Goal: Task Accomplishment & Management: Use online tool/utility

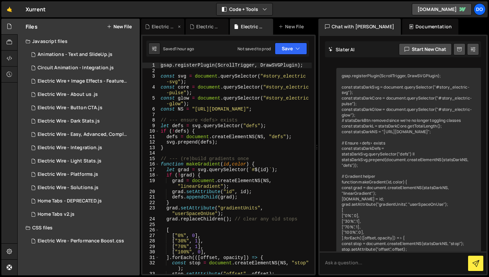
scroll to position [7266, 0]
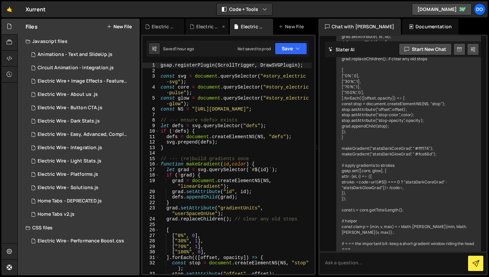
click at [199, 28] on div "Electric Wire - Integration.js" at bounding box center [208, 26] width 25 height 7
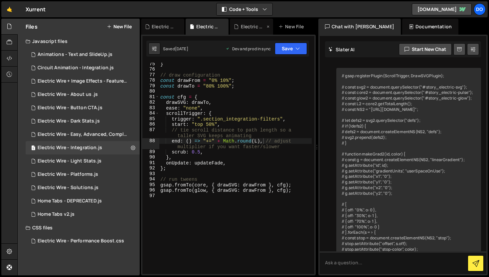
scroll to position [6308, 0]
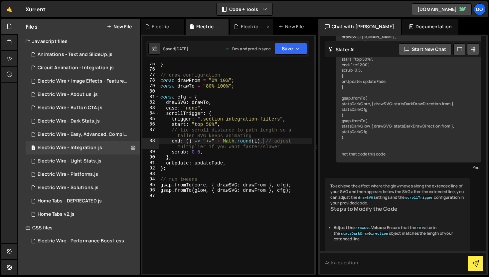
click at [253, 21] on div "Electric Wire - Sera AI.js" at bounding box center [251, 27] width 43 height 16
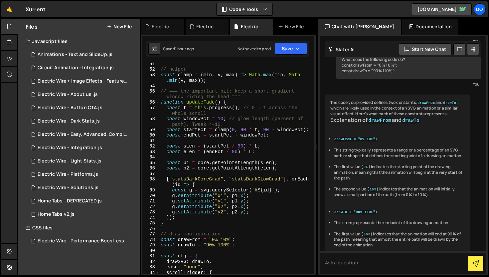
scroll to position [445, 0]
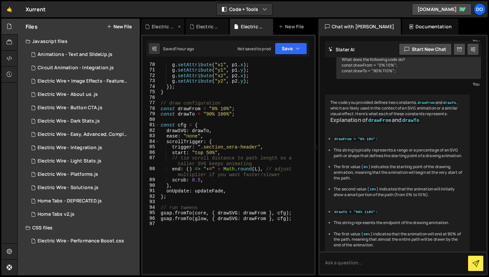
click at [166, 25] on div "Electric Wire - Dark Stats.js" at bounding box center [164, 26] width 25 height 7
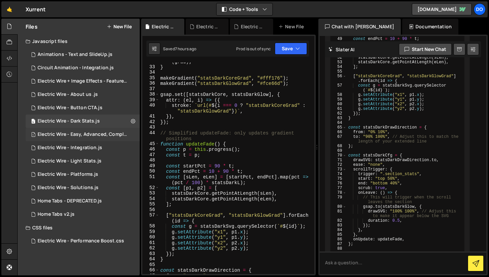
scroll to position [1048, 0]
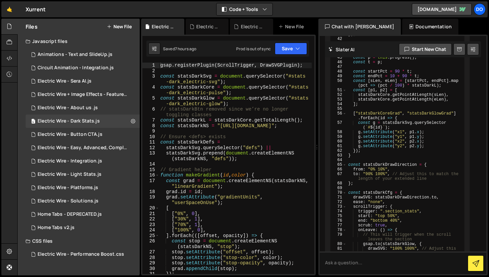
scroll to position [1048, 0]
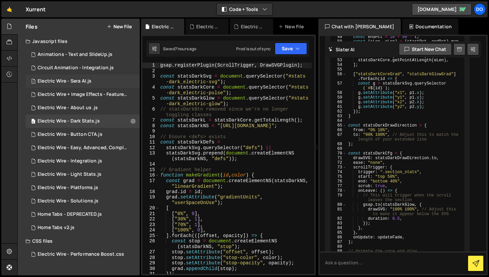
click at [92, 85] on div "1 Electric Wire - Sera AI.js 0" at bounding box center [83, 81] width 114 height 13
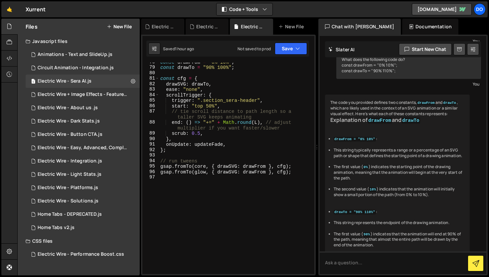
scroll to position [489, 0]
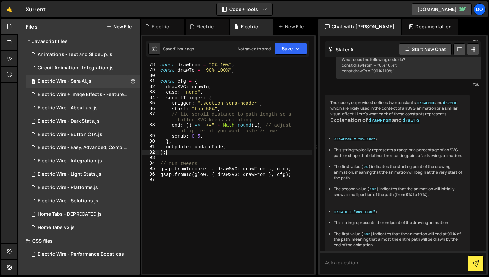
click at [253, 154] on div "const drawFrom = "0% 10%" ; const drawTo = "90% 100%" ; const cfg = { drawSVG :…" at bounding box center [235, 173] width 153 height 222
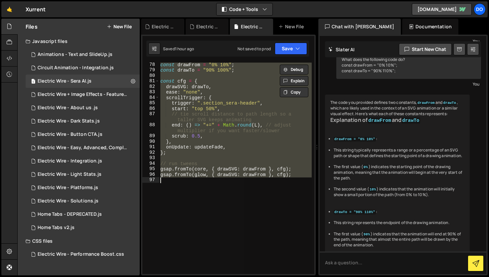
click at [253, 154] on div "const drawFrom = "0% 10%" ; const drawTo = "90% 100%" ; const cfg = { drawSVG :…" at bounding box center [235, 168] width 153 height 211
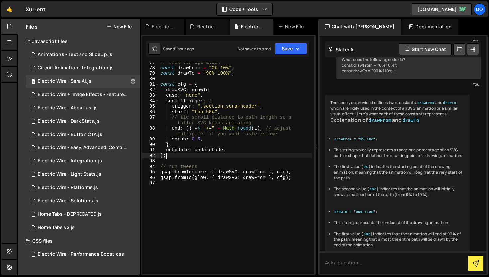
scroll to position [485, 0]
click at [258, 127] on div "// draw configuration const drawFrom = "0% 10%" ; const drawTo = "90% 100%" ; c…" at bounding box center [235, 171] width 153 height 222
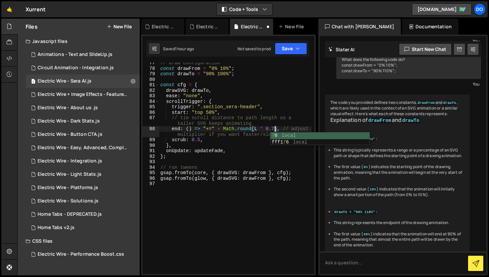
scroll to position [0, 8]
click at [294, 51] on button "Save" at bounding box center [291, 49] width 32 height 12
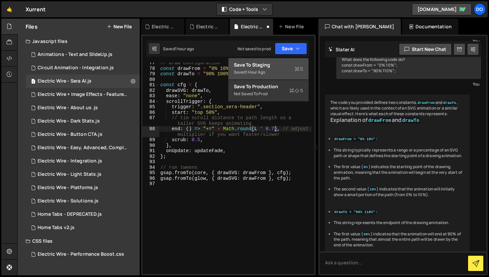
click at [277, 75] on div "Saved 1 hour ago" at bounding box center [268, 72] width 69 height 8
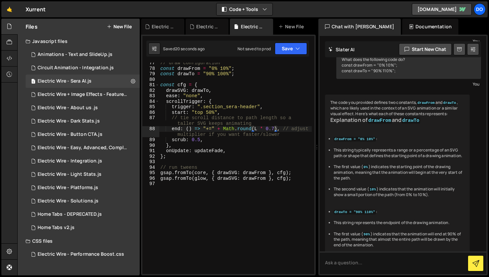
click at [274, 127] on div "// draw configuration const drawFrom = "0% 10%" ; const drawTo = "90% 100%" ; c…" at bounding box center [235, 171] width 153 height 222
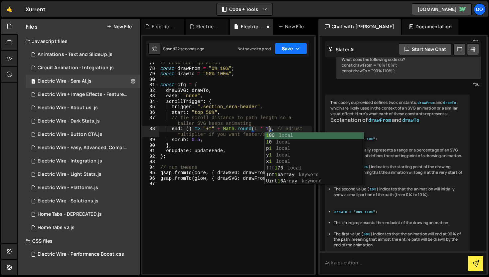
click at [292, 51] on button "Save" at bounding box center [291, 49] width 32 height 12
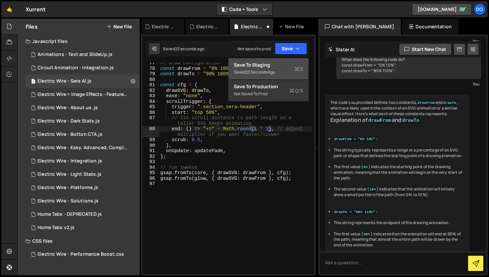
click at [295, 64] on div "Save to Staging S" at bounding box center [268, 65] width 69 height 7
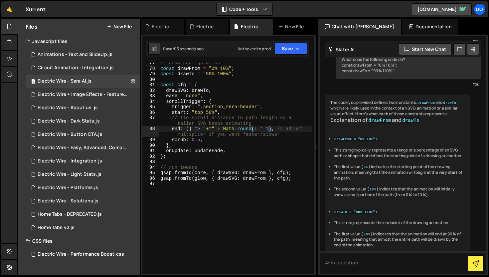
click at [269, 128] on div "// draw configuration const drawFrom = "0% 10%" ; const drawTo = "90% 100%" ; c…" at bounding box center [235, 171] width 153 height 222
click at [295, 48] on icon "button" at bounding box center [297, 48] width 5 height 7
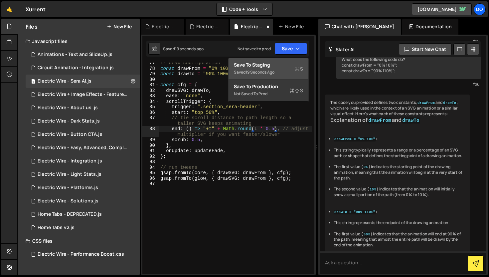
click at [292, 77] on button "Save to Staging S Saved 19 seconds ago" at bounding box center [269, 69] width 80 height 22
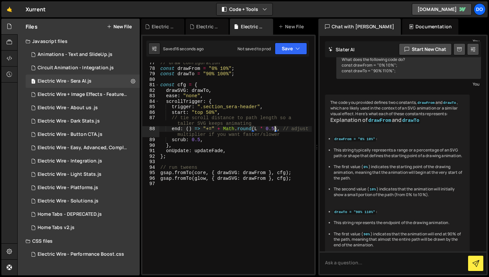
click at [274, 130] on div "// draw configuration const drawFrom = "0% 10%" ; const drawTo = "90% 100%" ; c…" at bounding box center [235, 171] width 153 height 222
type textarea "end: () => "+=" + Math.round(L * 0.7), // adjust multiplier if you want faster/…"
click at [293, 48] on button "Save" at bounding box center [291, 49] width 32 height 12
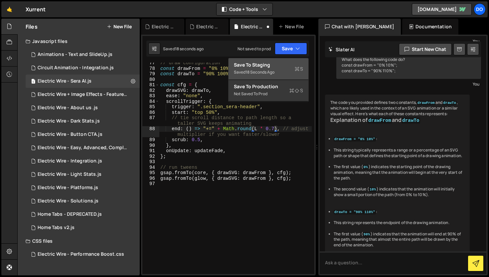
click at [291, 63] on div "Save to Staging S" at bounding box center [268, 65] width 69 height 7
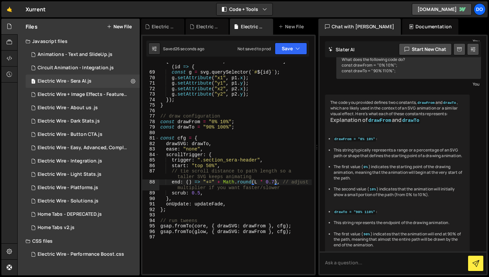
scroll to position [364, 0]
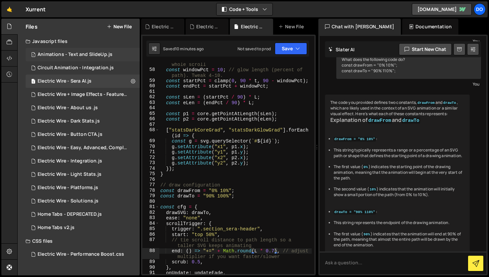
click at [81, 56] on div "Animations - Text and SlideUp.js" at bounding box center [75, 55] width 75 height 6
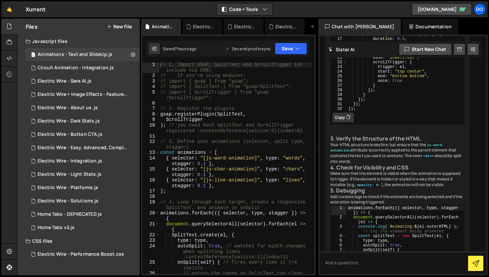
scroll to position [34, 0]
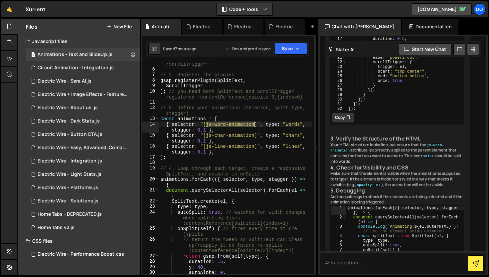
drag, startPoint x: 207, startPoint y: 124, endPoint x: 254, endPoint y: 125, distance: 47.3
click at [254, 125] on div "// import { ScrollTrigger } from "gsap /ScrollTrigger"; // 2. Register the plug…" at bounding box center [235, 170] width 153 height 228
click at [254, 137] on div "// import { ScrollTrigger } from "gsap /ScrollTrigger"; // 2. Register the plug…" at bounding box center [235, 170] width 153 height 228
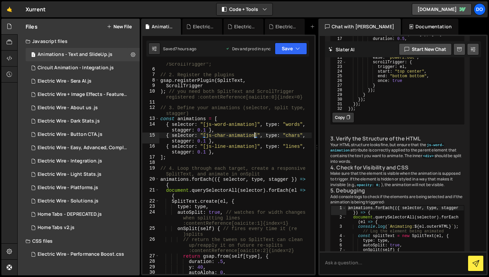
scroll to position [60, 0]
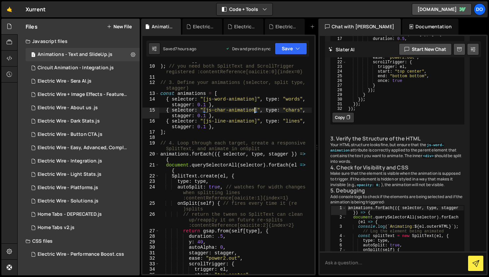
click at [246, 127] on div "ScrollTrigger ) ; // you need both SplitText and ScrollTrigger registered :cont…" at bounding box center [235, 169] width 153 height 222
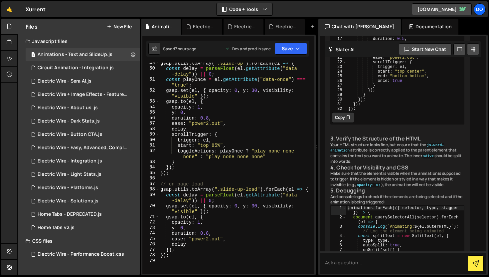
scroll to position [360, 0]
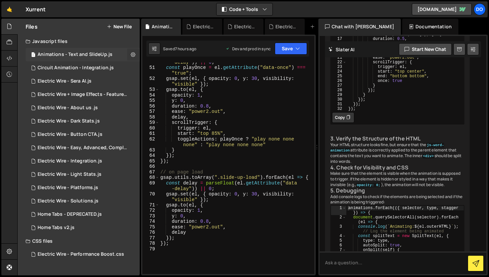
click at [132, 54] on icon at bounding box center [133, 54] width 5 height 6
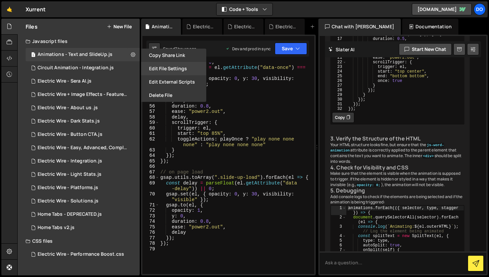
click at [171, 70] on button "Edit File Settings" at bounding box center [173, 68] width 65 height 13
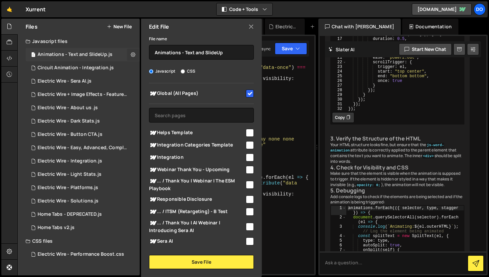
click at [132, 55] on icon at bounding box center [133, 54] width 5 height 6
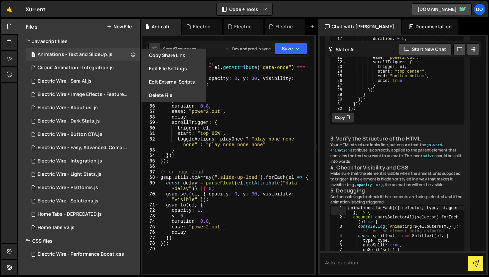
type textarea "y: 0,"
click at [219, 99] on div "const delay = parseFloat ( el . getAttribute ( "data -delay" )) || 0 ; const pl…" at bounding box center [235, 168] width 153 height 228
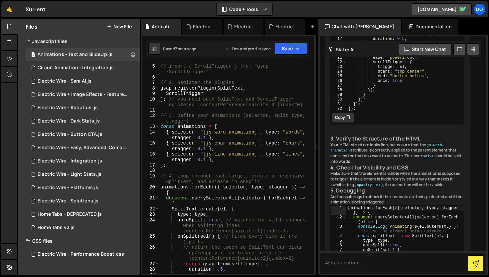
scroll to position [26, 0]
click at [203, 25] on div "Electric Wire - Dark Stats.js" at bounding box center [203, 26] width 21 height 7
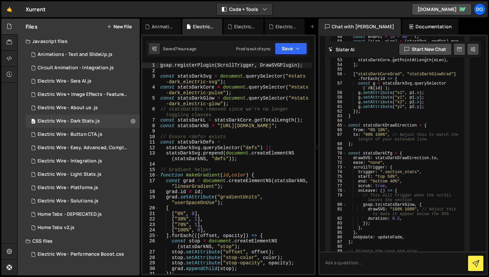
scroll to position [1048, 0]
click at [248, 148] on div "gsap . registerPlugin ( ScrollTrigger , DrawSVGPlugin ) ; const statsDarkSvg = …" at bounding box center [235, 177] width 153 height 228
type textarea ");"
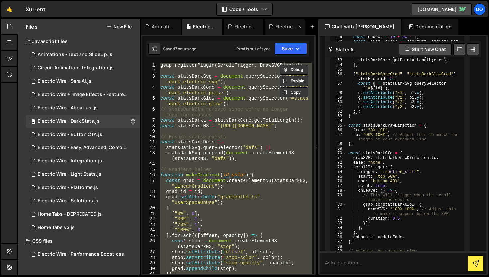
click at [280, 26] on div "Electric Wire - Sera AI.js" at bounding box center [285, 26] width 21 height 7
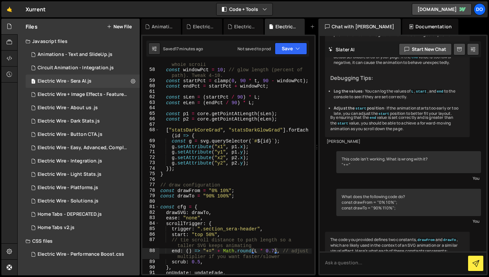
scroll to position [0, 1]
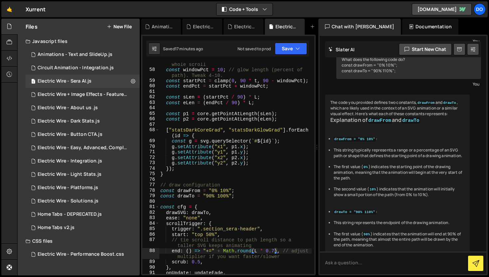
click at [251, 169] on div "const t = this . progress ( ) ; // 0 → 1 across the whole scroll const windowPc…" at bounding box center [235, 170] width 153 height 228
type textarea "gsap.fromTo(glow, { drawSVG: drawFrom }, cfg);"
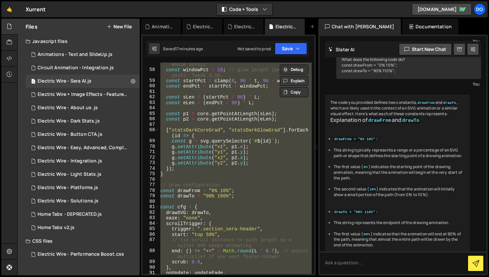
paste textarea
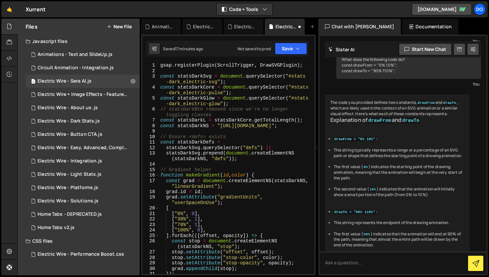
scroll to position [0, 0]
drag, startPoint x: 293, startPoint y: 77, endPoint x: 217, endPoint y: 83, distance: 75.8
click at [217, 83] on div "gsap . registerPlugin ( ScrollTrigger , DrawSVGPlugin ) ; const statsDarkSvg = …" at bounding box center [235, 177] width 153 height 228
paste textarea "ory"
drag, startPoint x: 223, startPoint y: 94, endPoint x: 296, endPoint y: 88, distance: 73.4
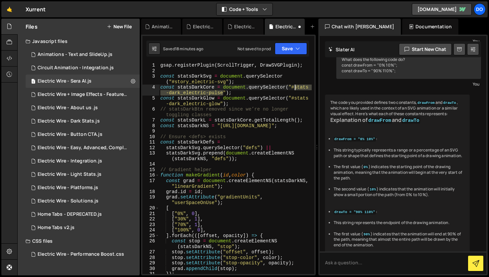
click at [296, 88] on div "gsap . registerPlugin ( ScrollTrigger , DrawSVGPlugin ) ; const statsDarkSvg = …" at bounding box center [235, 177] width 153 height 228
paste textarea "ory"
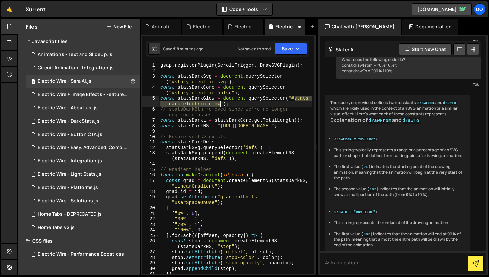
drag, startPoint x: 295, startPoint y: 98, endPoint x: 220, endPoint y: 103, distance: 75.7
click at [220, 103] on div "gsap . registerPlugin ( ScrollTrigger , DrawSVGPlugin ) ; const statsDarkSvg = …" at bounding box center [235, 177] width 153 height 228
paste textarea "ory"
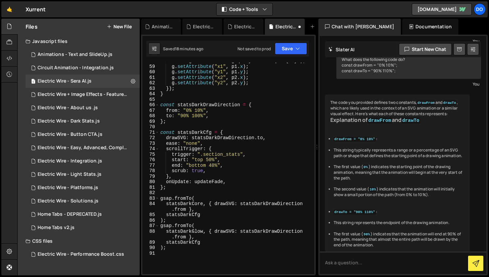
scroll to position [388, 0]
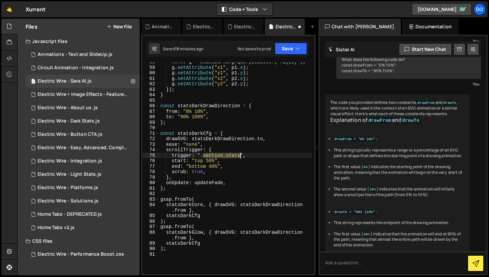
drag, startPoint x: 204, startPoint y: 155, endPoint x: 239, endPoint y: 154, distance: 35.3
click at [239, 154] on div "const g = statsDarkSvg . querySelector ( ` # ${ id } ` ) ; g . setAttribute ( "…" at bounding box center [235, 170] width 153 height 222
paste textarea "era-header"
click at [293, 52] on button "Save" at bounding box center [291, 49] width 32 height 12
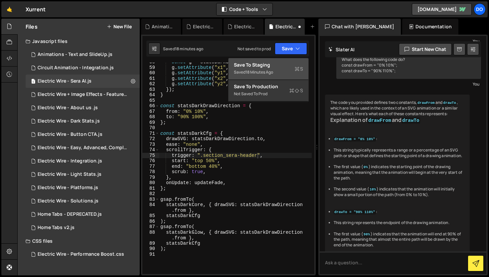
click at [287, 67] on div "Save to Staging S" at bounding box center [268, 65] width 69 height 7
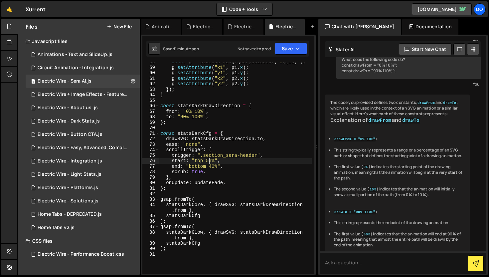
click at [208, 161] on div "const g = statsDarkSvg . querySelector ( ` # ${ id } ` ) ; g . setAttribute ( "…" at bounding box center [235, 170] width 153 height 222
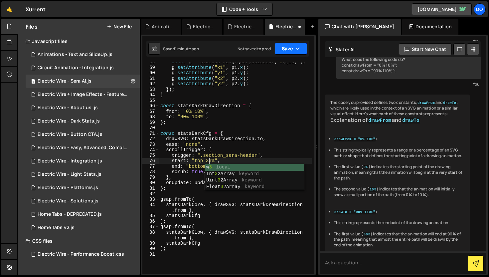
type textarea "start: "top 30%","
click at [304, 47] on button "Save" at bounding box center [291, 49] width 32 height 12
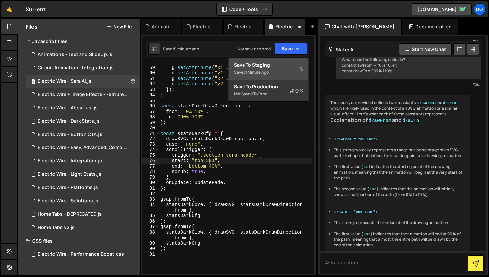
click at [296, 65] on div "Save to Staging S" at bounding box center [268, 65] width 69 height 7
